Goal: Task Accomplishment & Management: Use online tool/utility

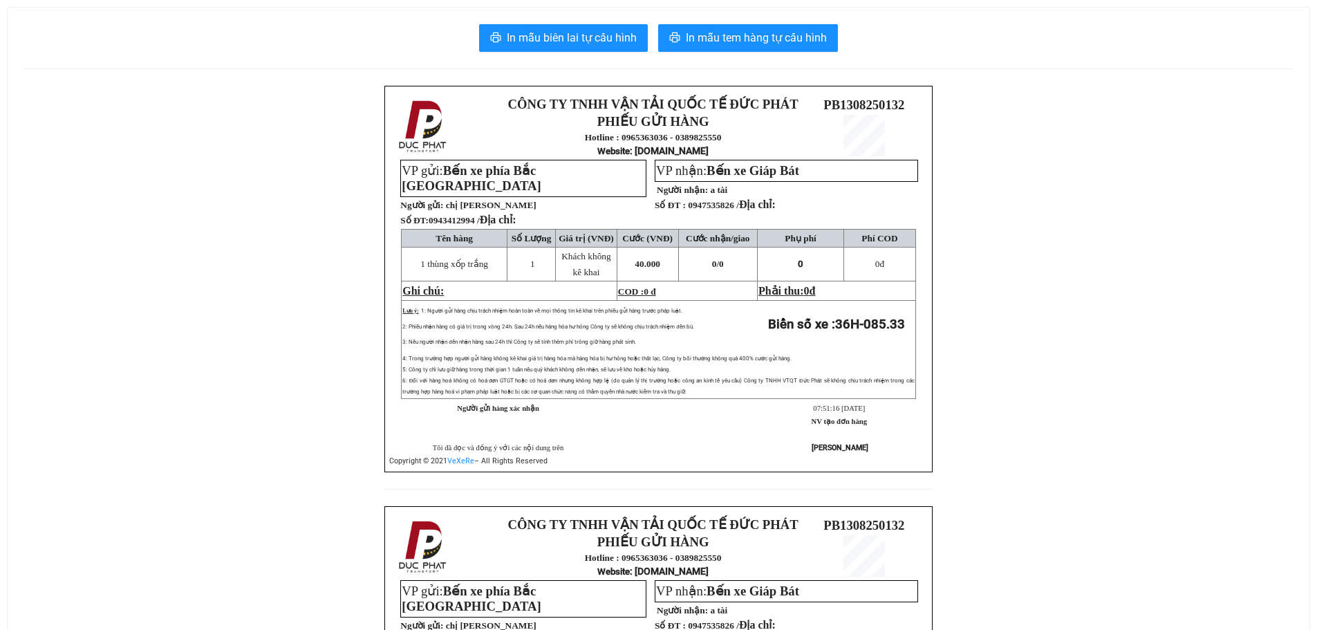
click at [468, 29] on div "In mẫu biên lai tự cấu hình In mẫu tem hàng tự cấu hình" at bounding box center [658, 38] width 1268 height 28
click at [523, 68] on div at bounding box center [658, 68] width 1268 height 1
click at [521, 48] on button "In mẫu biên lai tự cấu hình" at bounding box center [563, 38] width 169 height 28
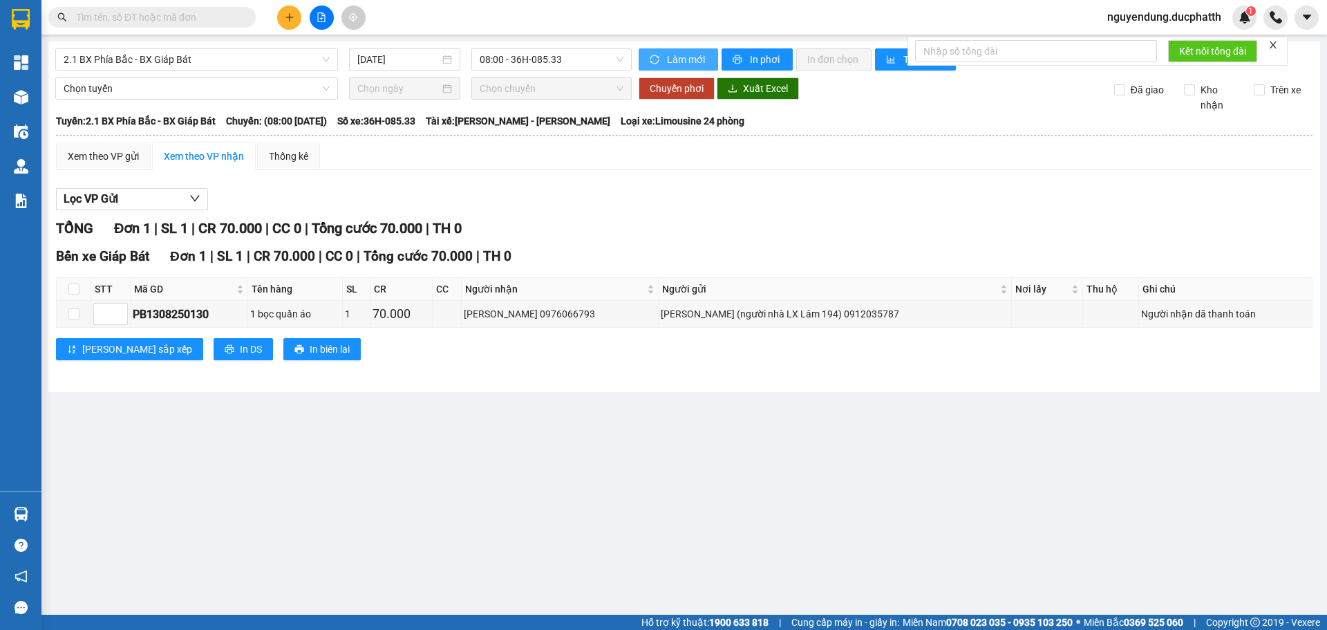
click at [684, 55] on span "Làm mới" at bounding box center [687, 59] width 40 height 15
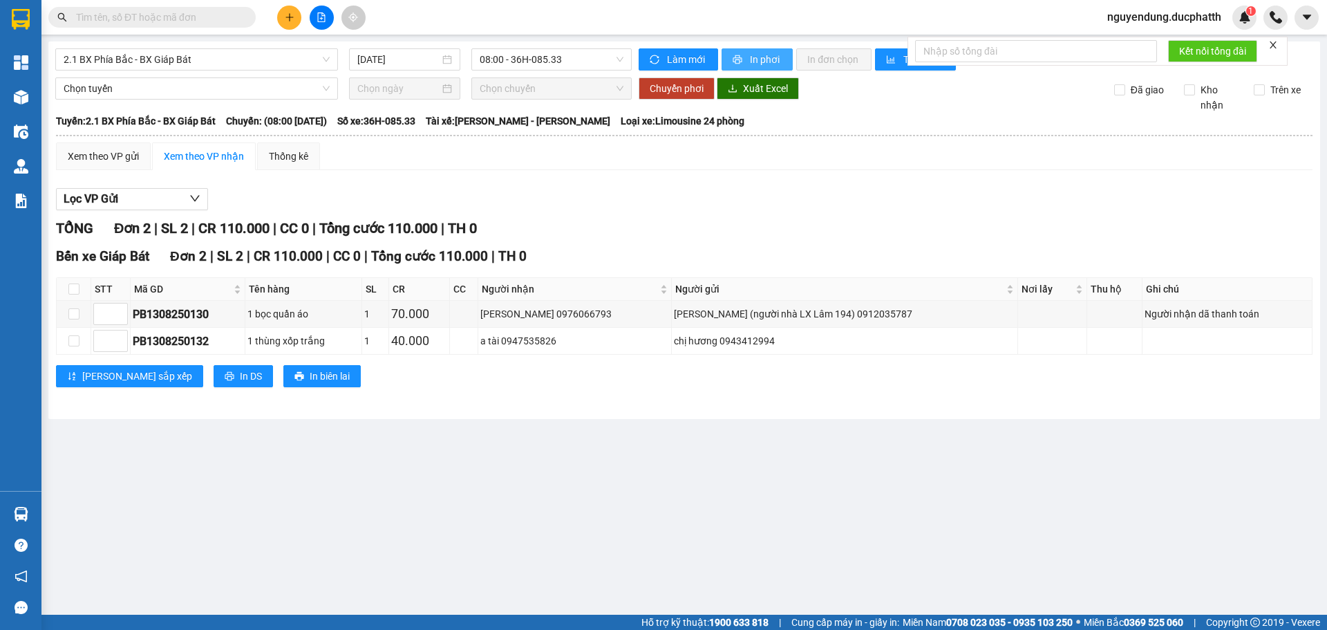
click at [770, 53] on span "In phơi" at bounding box center [766, 59] width 32 height 15
click at [650, 55] on icon "sync" at bounding box center [655, 60] width 10 height 10
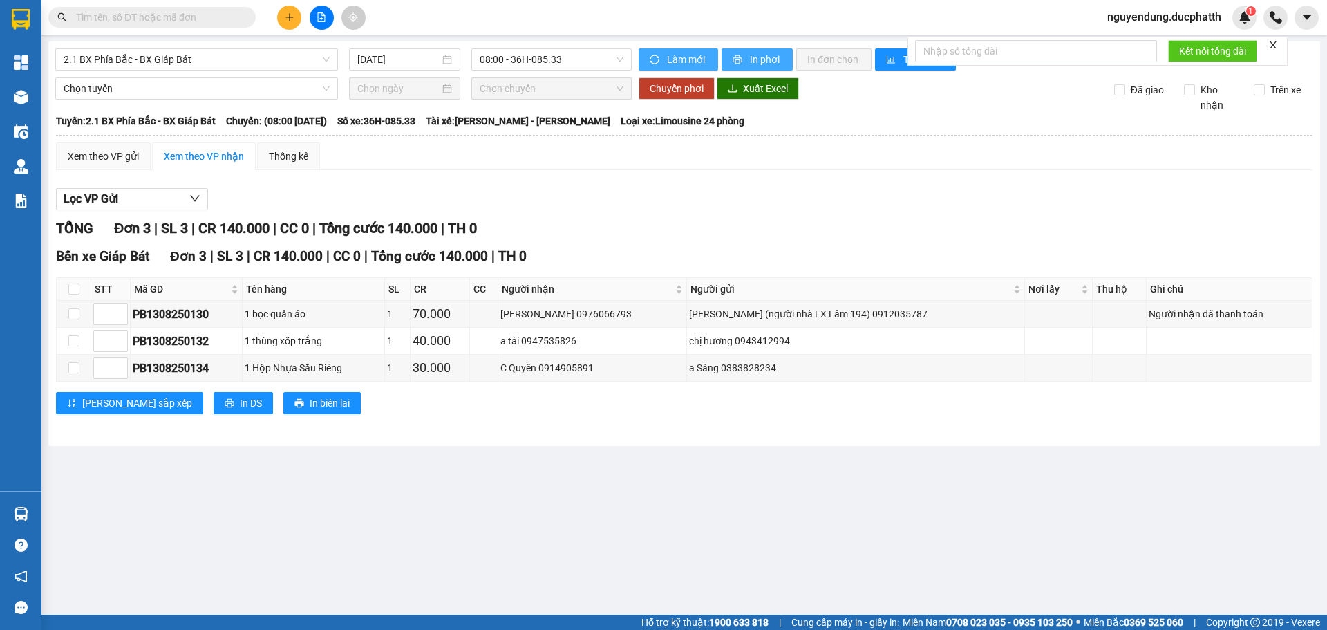
click at [751, 62] on span "In phơi" at bounding box center [766, 59] width 32 height 15
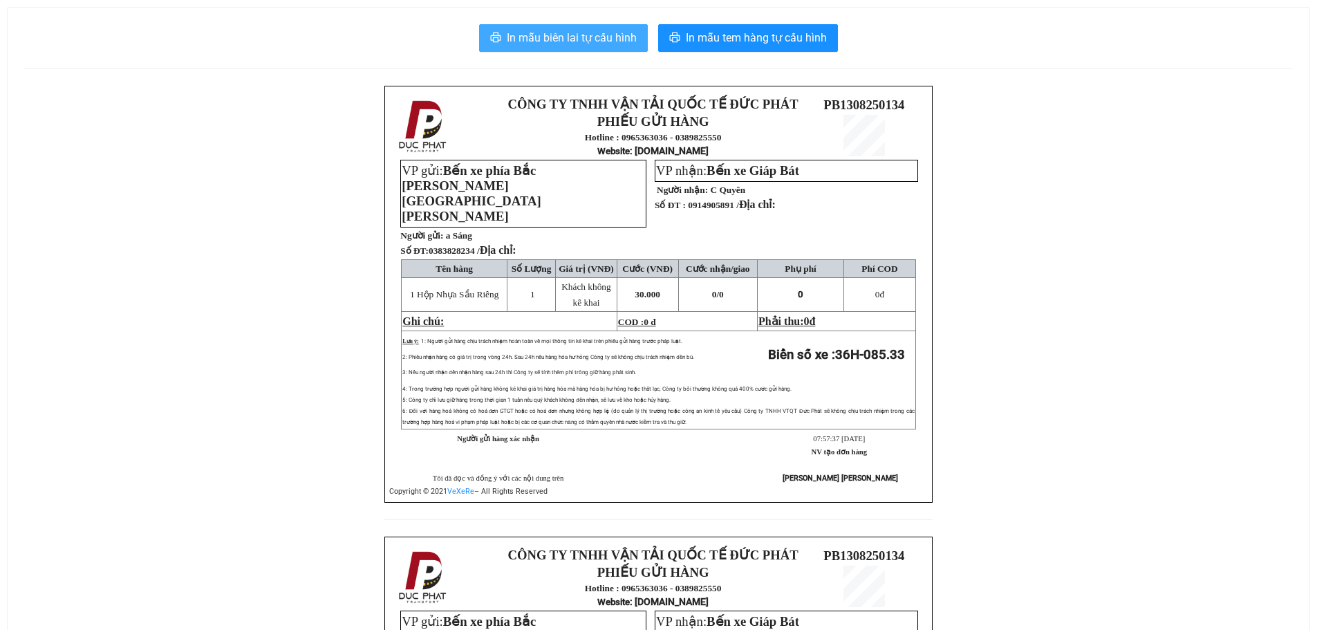
click at [591, 39] on span "In mẫu biên lai tự cấu hình" at bounding box center [572, 37] width 130 height 17
